Goal: Task Accomplishment & Management: Use online tool/utility

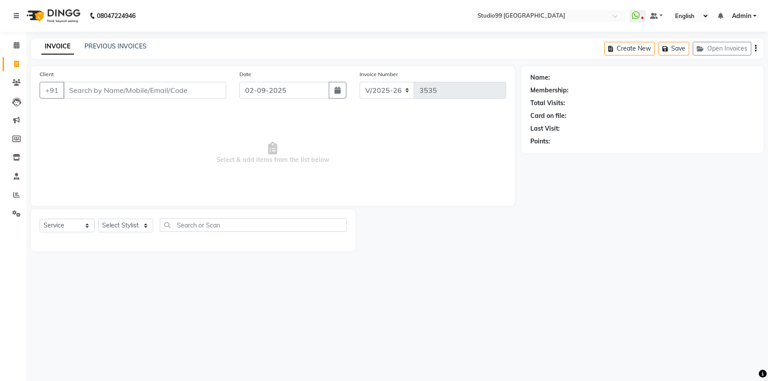
select select "6042"
select select "service"
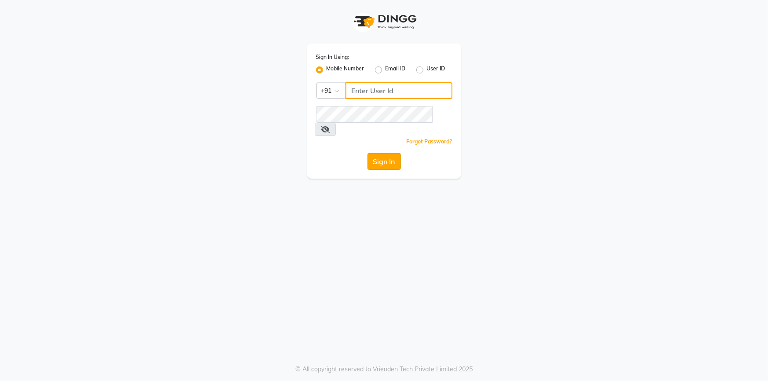
type input "9444985218"
click at [387, 153] on button "Sign In" at bounding box center [384, 161] width 33 height 17
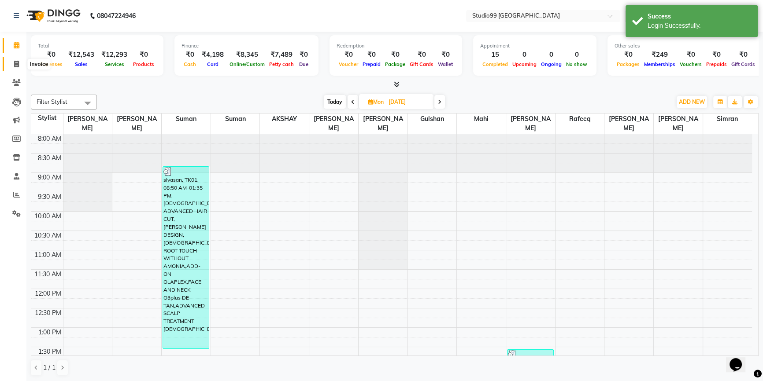
click at [11, 66] on span at bounding box center [16, 64] width 15 height 10
select select "service"
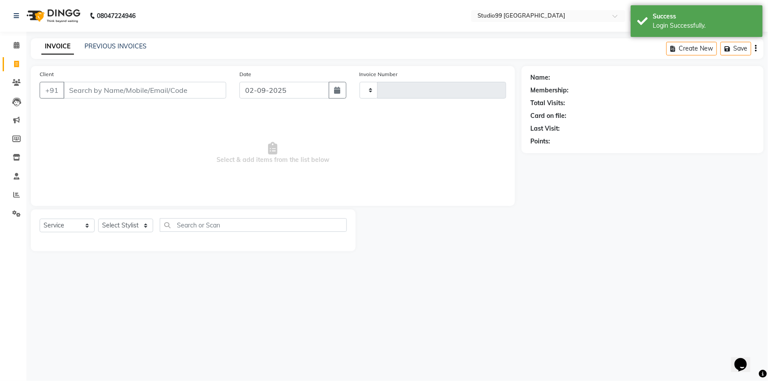
type input "3535"
select select "6042"
drag, startPoint x: 126, startPoint y: 232, endPoint x: 140, endPoint y: 171, distance: 62.8
click at [126, 232] on select "Select Stylist" at bounding box center [125, 226] width 55 height 14
select select "43363"
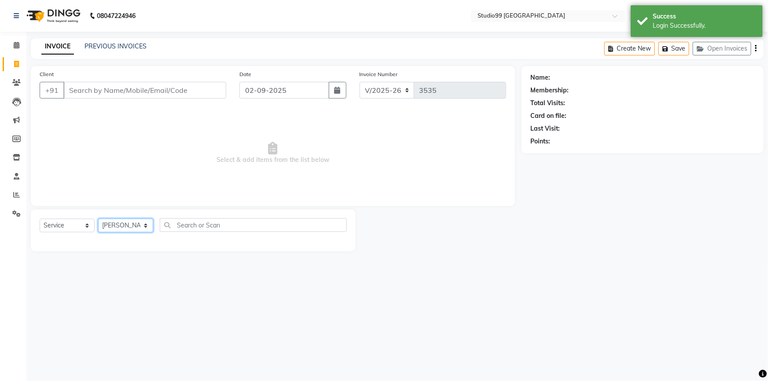
click at [98, 219] on select "Select Stylist Admin AKSHAY AMARJIT Dina GOUTAM Gulshan mahi Nobil Hasan Rafeeq…" at bounding box center [125, 226] width 55 height 14
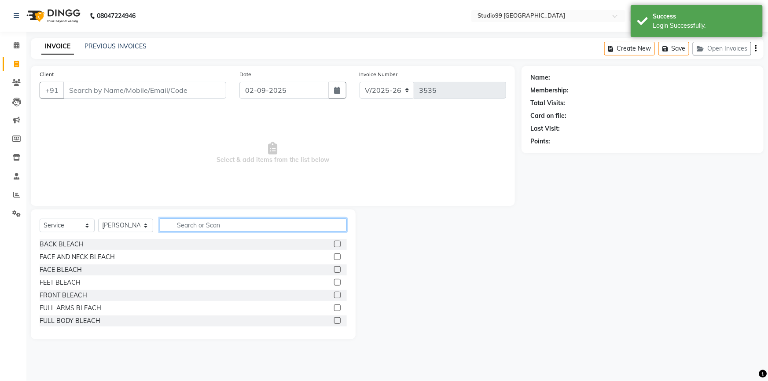
click at [199, 220] on input "text" at bounding box center [253, 225] width 187 height 14
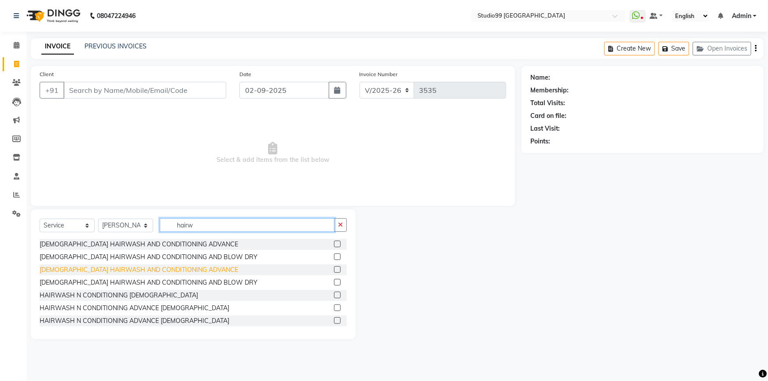
type input "hairw"
click at [128, 270] on div "MALE HAIRWASH AND CONDITIONING ADVANCE" at bounding box center [139, 270] width 199 height 9
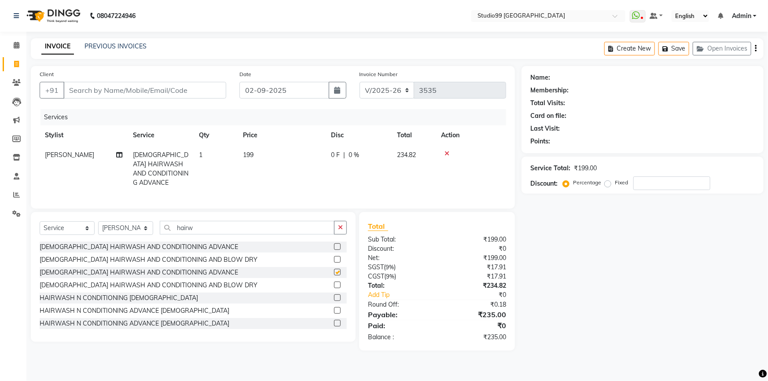
checkbox input "false"
click at [84, 245] on div "FEMALE HAIRWASH AND CONDITIONING ADVANCE" at bounding box center [139, 247] width 199 height 9
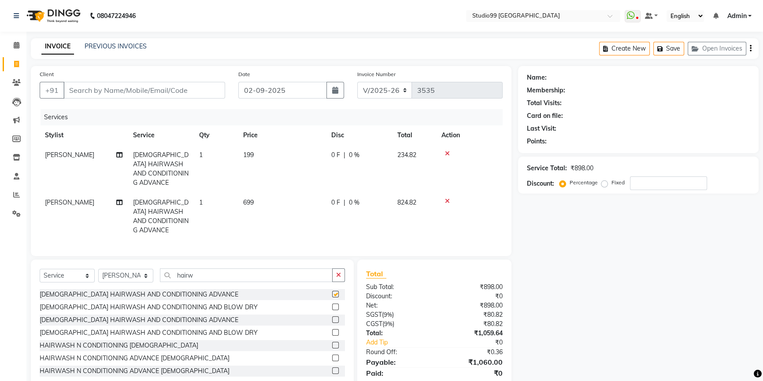
checkbox input "false"
click at [447, 156] on icon at bounding box center [447, 154] width 5 height 6
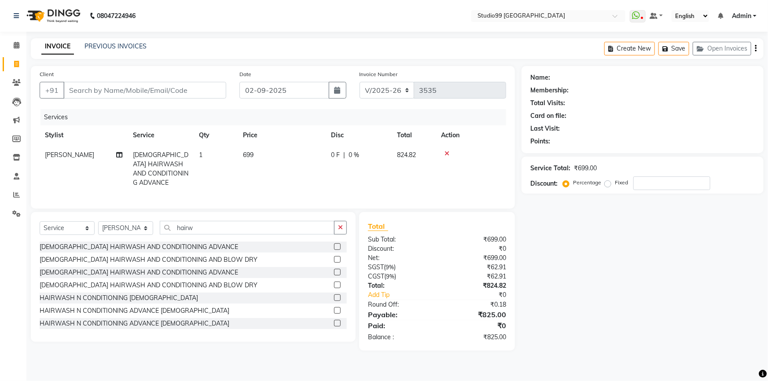
click at [249, 158] on span "699" at bounding box center [248, 155] width 11 height 8
select select "43363"
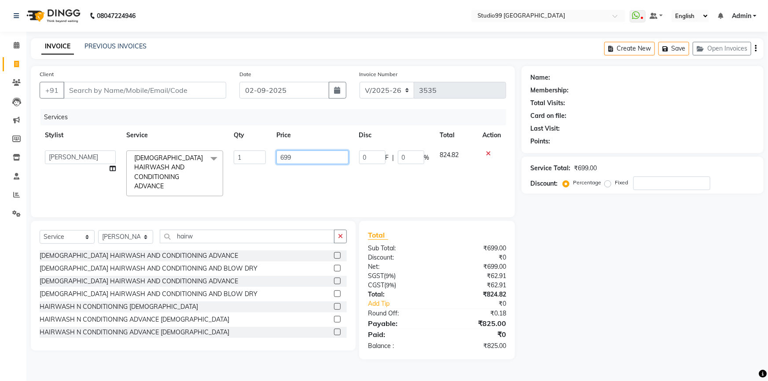
click at [283, 159] on input "699" at bounding box center [313, 158] width 72 height 14
click at [284, 159] on input "699" at bounding box center [313, 158] width 72 height 14
type input "399"
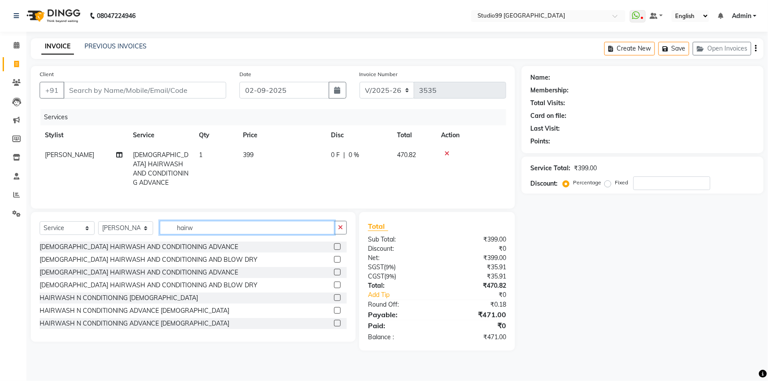
click at [215, 230] on input "hairw" at bounding box center [247, 228] width 175 height 14
type input "h"
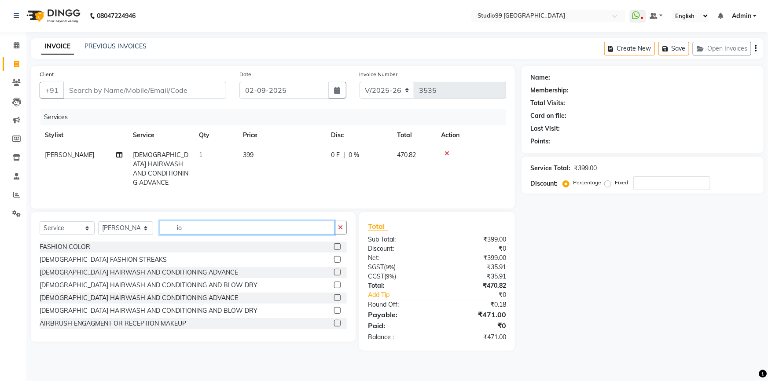
type input "i"
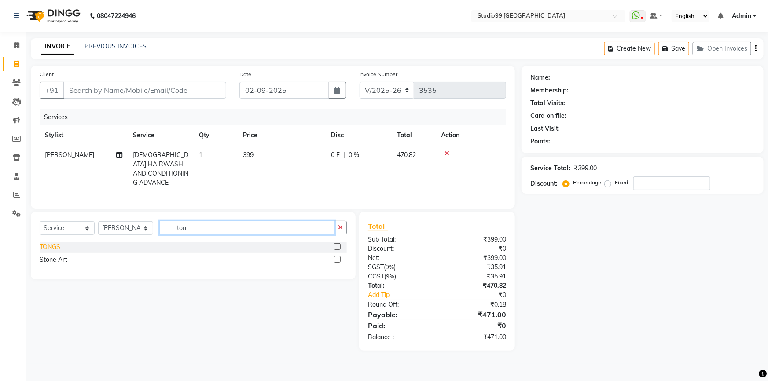
type input "ton"
click at [53, 245] on div "TONGS" at bounding box center [50, 247] width 21 height 9
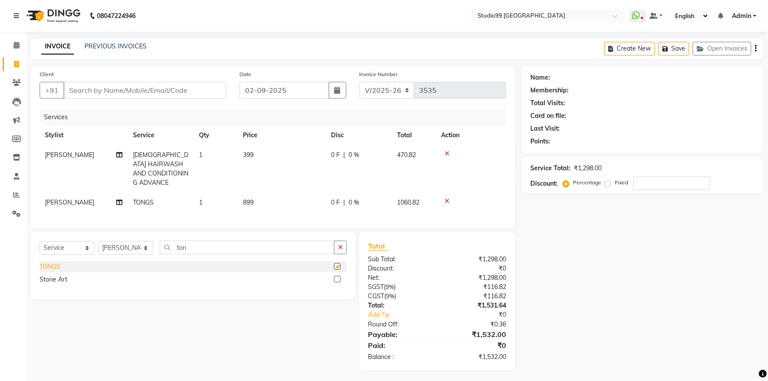
checkbox input "false"
click at [207, 247] on input "ton" at bounding box center [247, 248] width 175 height 14
type input "t"
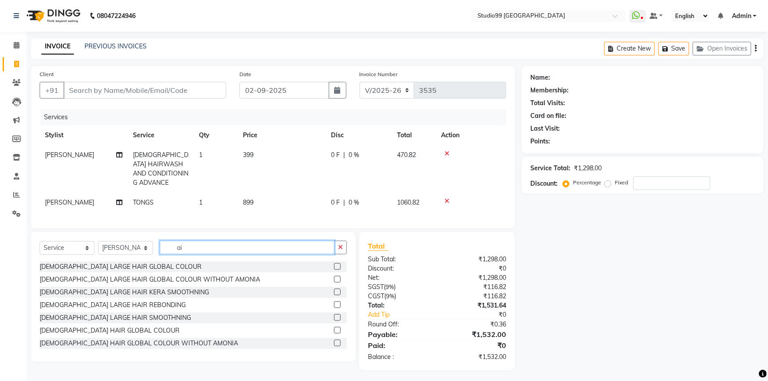
type input "a"
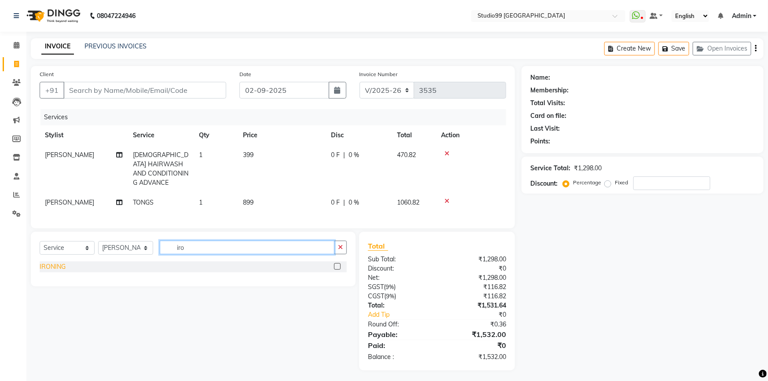
type input "iro"
click at [52, 262] on div "IRONING" at bounding box center [53, 266] width 26 height 9
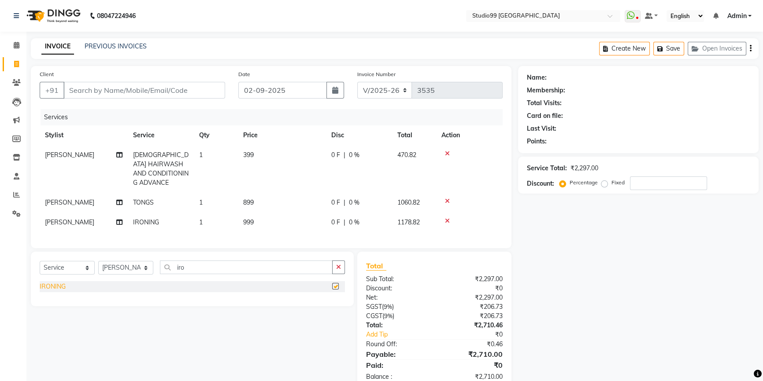
checkbox input "false"
click at [447, 198] on icon at bounding box center [447, 201] width 5 height 6
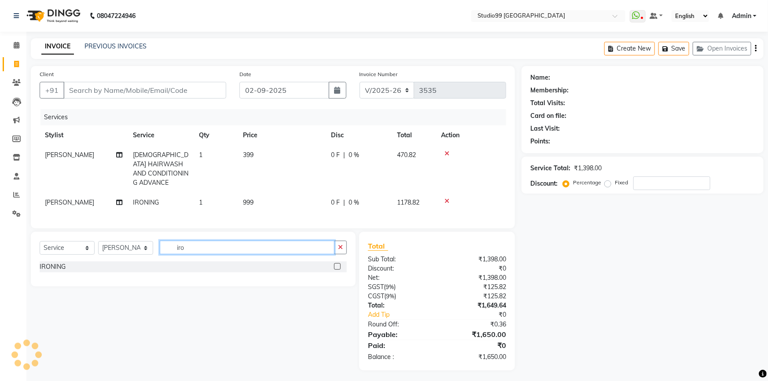
click at [222, 244] on input "iro" at bounding box center [247, 248] width 175 height 14
type input "i"
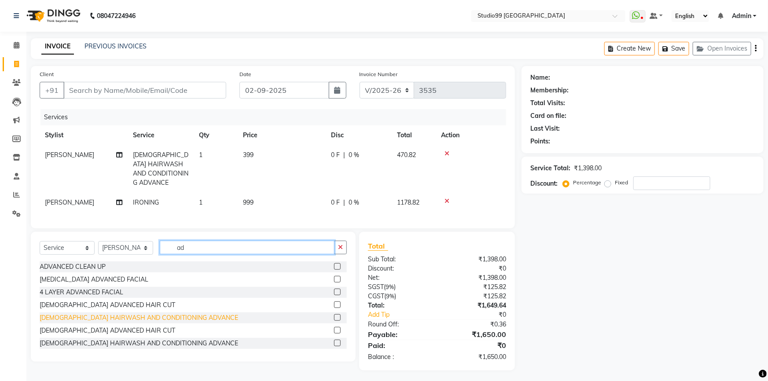
type input "a"
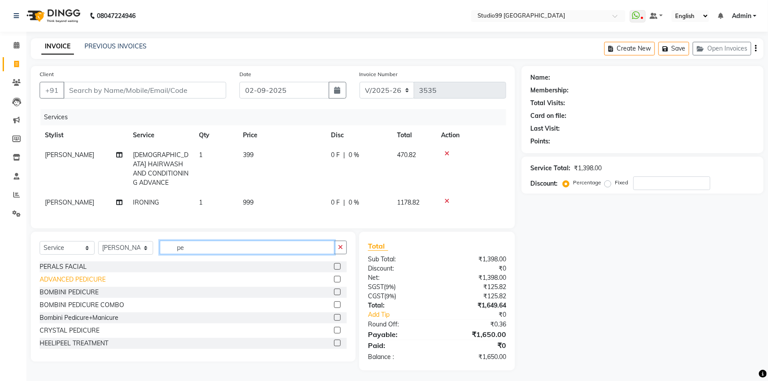
type input "pe"
click at [70, 277] on div "ADVANCED PEDICURE" at bounding box center [73, 279] width 66 height 9
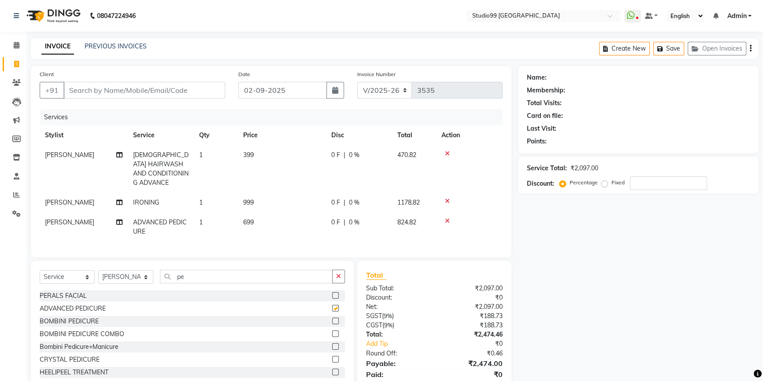
checkbox input "false"
click at [215, 278] on input "pe" at bounding box center [246, 277] width 173 height 14
type input "p"
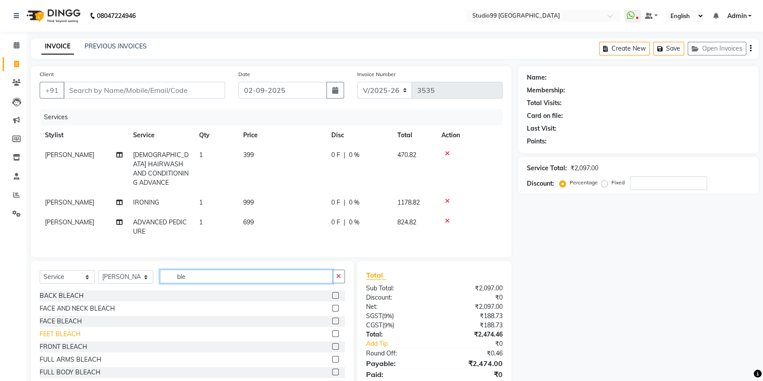
type input "ble"
click at [63, 330] on div "FEET BLEACH" at bounding box center [60, 334] width 41 height 9
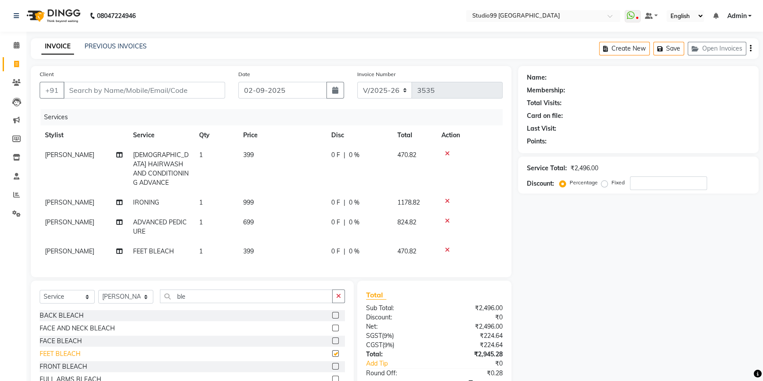
checkbox input "false"
click at [131, 93] on input "Client" at bounding box center [144, 90] width 162 height 17
click at [60, 218] on span "[PERSON_NAME]" at bounding box center [69, 222] width 49 height 8
select select "43363"
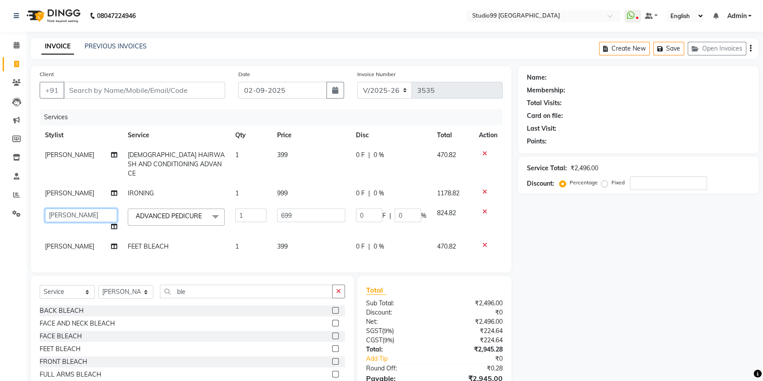
click at [85, 209] on select "Admin AKSHAY AMARJIT Dina GOUTAM Gulshan mahi Nobil Hasan Rafeeq Raj Rima Dey S…" at bounding box center [81, 216] width 72 height 14
select select "62978"
click at [66, 237] on td "[PERSON_NAME]" at bounding box center [81, 247] width 83 height 20
select select "43363"
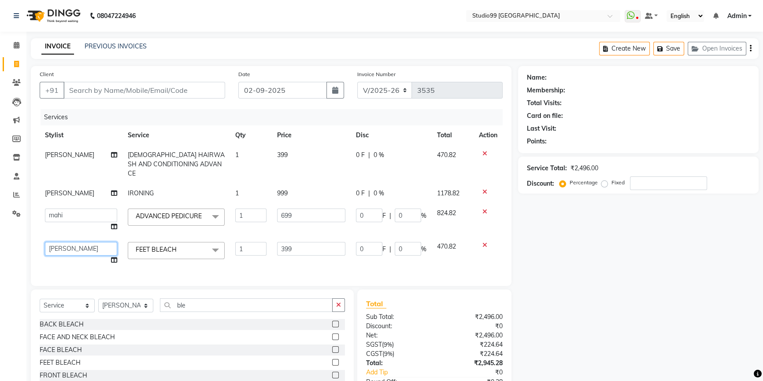
click at [66, 242] on select "Admin AKSHAY AMARJIT Dina GOUTAM Gulshan mahi Nobil Hasan Rafeeq Raj Rima Dey S…" at bounding box center [81, 249] width 72 height 14
select select "62978"
click at [327, 138] on th "Price" at bounding box center [311, 135] width 79 height 20
click at [176, 86] on input "Client" at bounding box center [144, 90] width 162 height 17
type input "8"
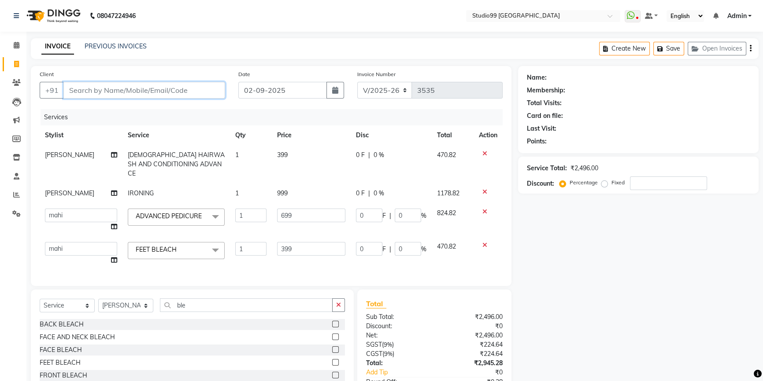
type input "0"
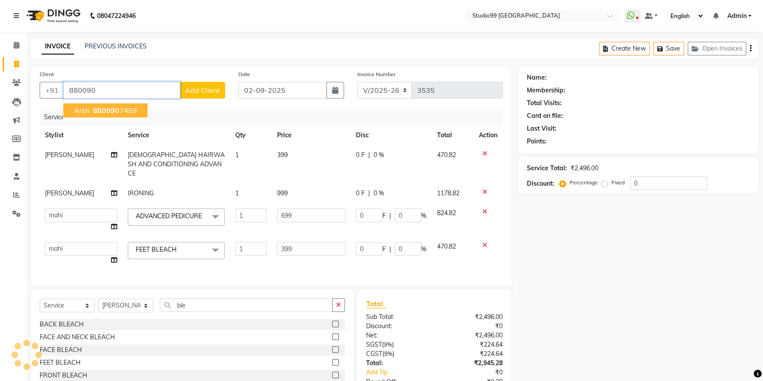
drag, startPoint x: 135, startPoint y: 110, endPoint x: 136, endPoint y: 102, distance: 7.5
click at [135, 109] on button "arsh 880090 7459" at bounding box center [105, 110] width 84 height 14
type input "8800907459"
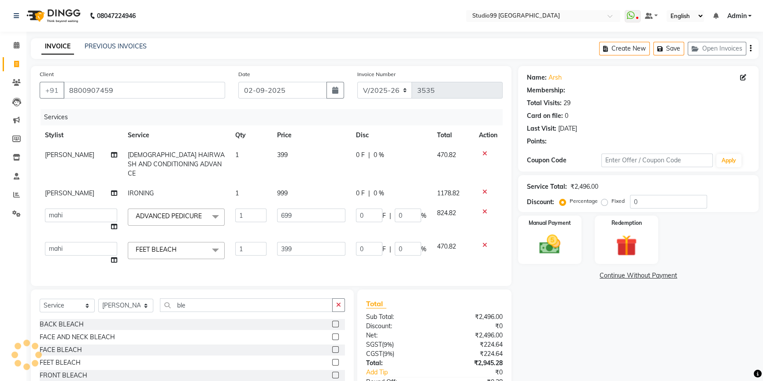
type input "104.85"
type input "15"
type input "59.85"
type input "15"
select select "2: Object"
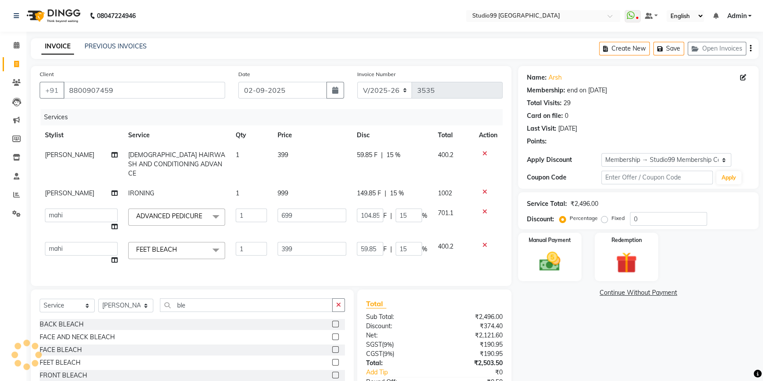
type input "15"
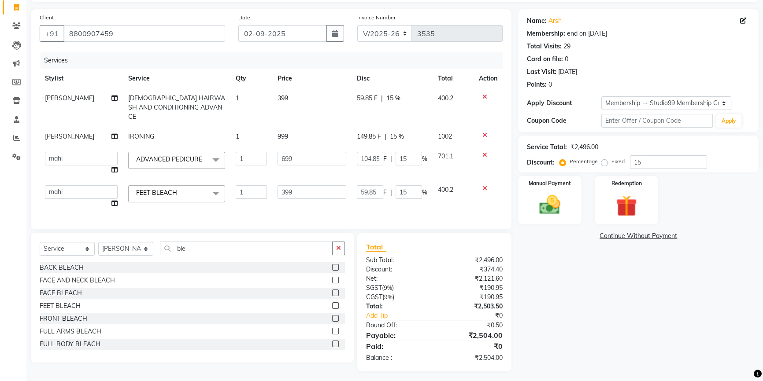
scroll to position [57, 0]
click at [19, 134] on icon at bounding box center [16, 137] width 7 height 7
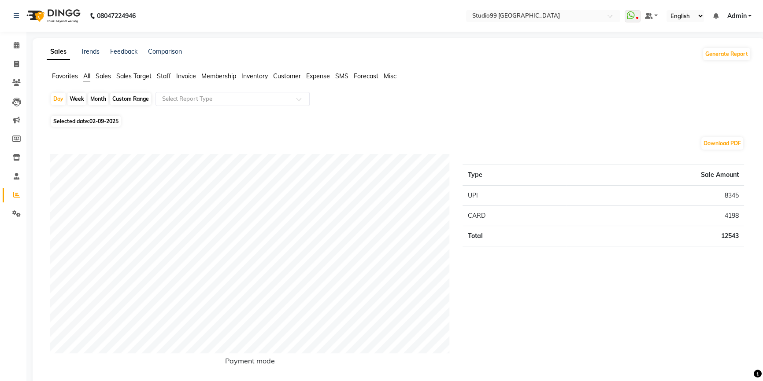
click at [170, 76] on span "Staff" at bounding box center [164, 76] width 14 height 8
